Goal: Task Accomplishment & Management: Manage account settings

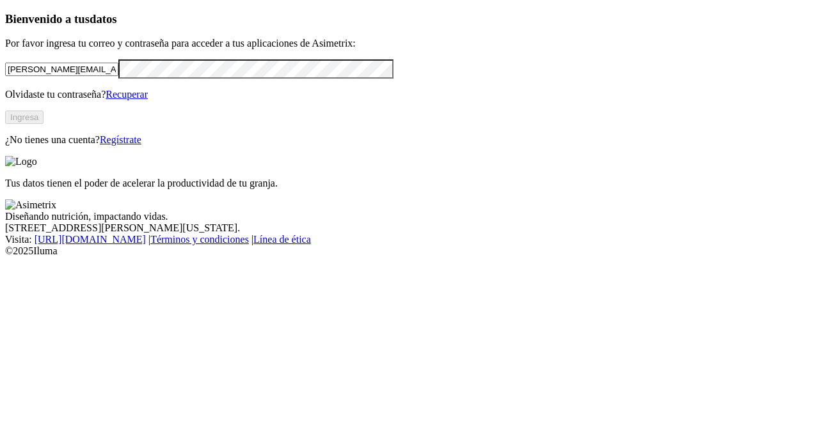
click at [43, 124] on button "Ingresa" at bounding box center [24, 117] width 38 height 13
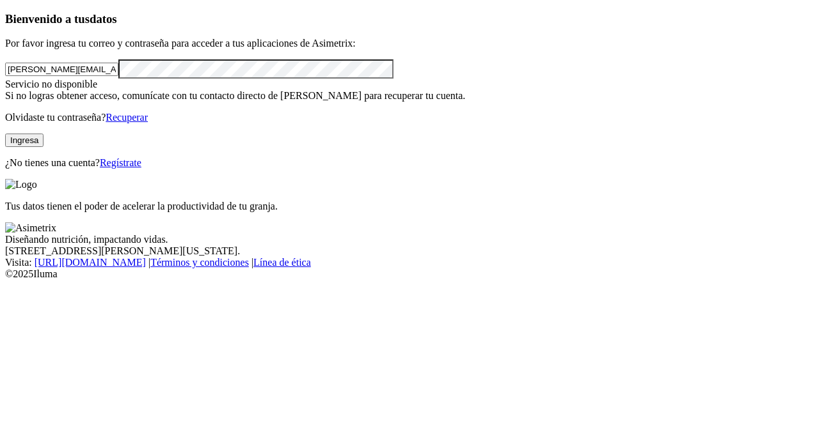
click at [43, 147] on button "Ingresa" at bounding box center [24, 140] width 38 height 13
drag, startPoint x: 170, startPoint y: 91, endPoint x: 0, endPoint y: 131, distance: 174.1
click at [5, 131] on div "Bienvenido a tus datos Por favor ingresa tu correo y contraseña para acceder a …" at bounding box center [409, 90] width 809 height 157
type input "[PERSON_NAME][EMAIL_ADDRESS][PERSON_NAME][DOMAIN_NAME]"
click at [5, 109] on div "Bienvenido a tus datos Por favor ingresa tu correo y contraseña para acceder a …" at bounding box center [409, 90] width 809 height 157
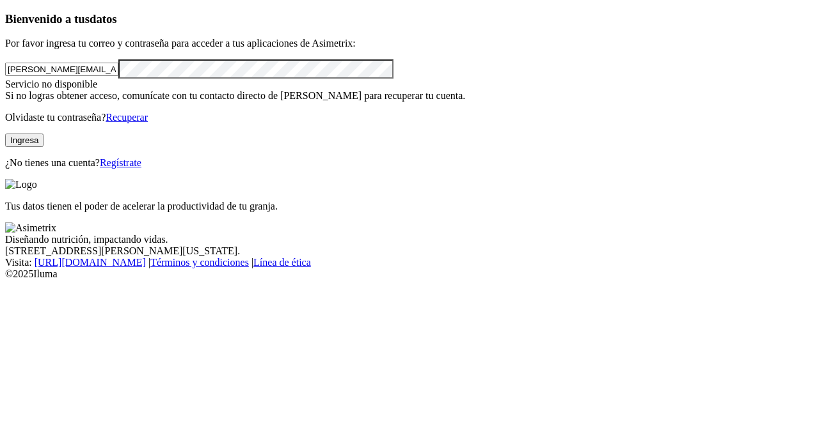
click at [43, 147] on button "Ingresa" at bounding box center [24, 140] width 38 height 13
click at [148, 123] on link "Recuperar" at bounding box center [127, 117] width 42 height 11
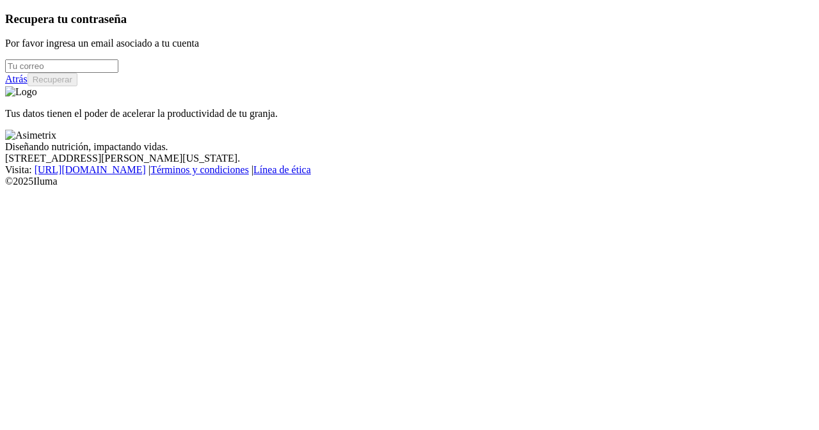
click at [65, 73] on input "email" at bounding box center [61, 65] width 113 height 13
type input "[PERSON_NAME][EMAIL_ADDRESS][PERSON_NAME][DOMAIN_NAME]"
drag, startPoint x: 214, startPoint y: 139, endPoint x: 264, endPoint y: 226, distance: 100.6
click at [264, 87] on div "Recupera tu contraseña Por favor ingresa un email asociado a tu cuenta [PERSON_…" at bounding box center [409, 49] width 809 height 75
click at [77, 86] on button "Recuperar" at bounding box center [53, 79] width 50 height 13
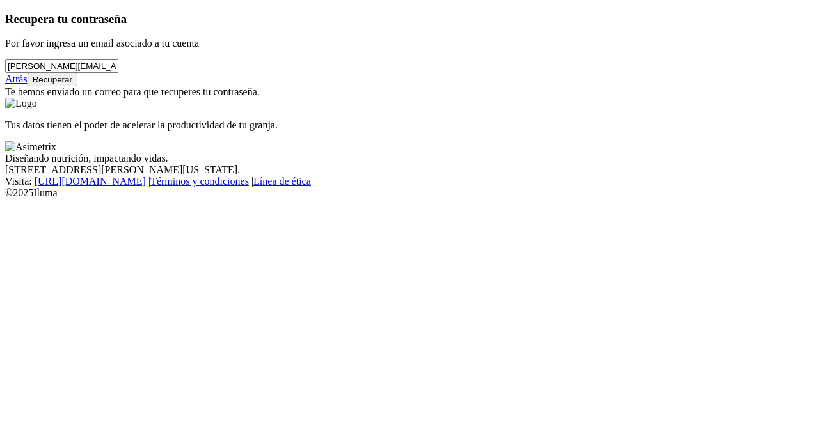
click at [28, 84] on link "Atrás" at bounding box center [16, 79] width 22 height 11
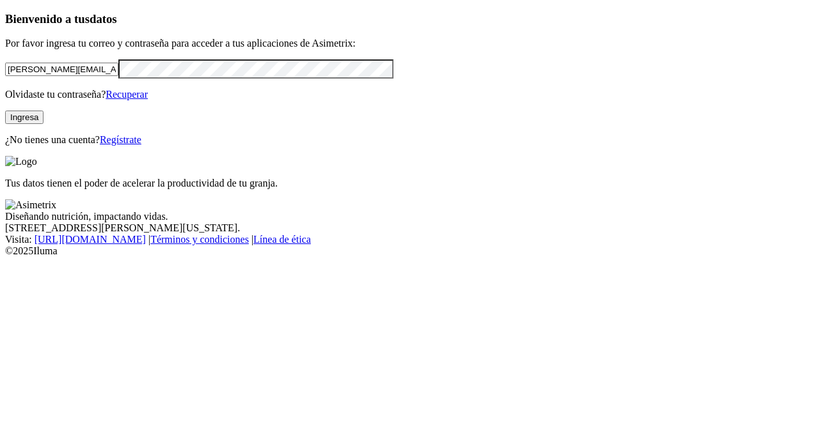
drag, startPoint x: 162, startPoint y: 89, endPoint x: 0, endPoint y: 80, distance: 162.1
click at [5, 80] on div "Bienvenido a tus datos Por favor ingresa tu correo y contraseña para acceder a …" at bounding box center [409, 79] width 809 height 134
type input "[PERSON_NAME][EMAIL_ADDRESS][PERSON_NAME][DOMAIN_NAME]"
click at [5, 93] on div "Bienvenido a tus datos Por favor ingresa tu correo y contraseña para acceder a …" at bounding box center [409, 79] width 809 height 134
click at [152, 146] on div "Bienvenido a tus datos Por favor ingresa tu correo y contraseña para acceder a …" at bounding box center [409, 79] width 809 height 134
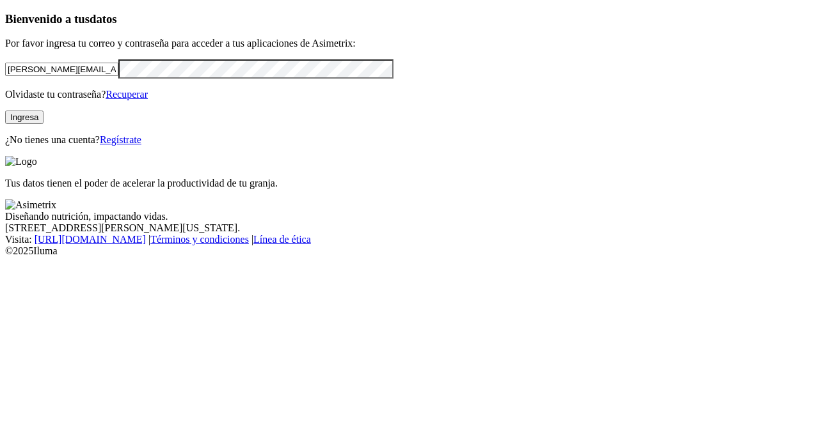
click at [43, 124] on button "Ingresa" at bounding box center [24, 117] width 38 height 13
